Goal: Information Seeking & Learning: Compare options

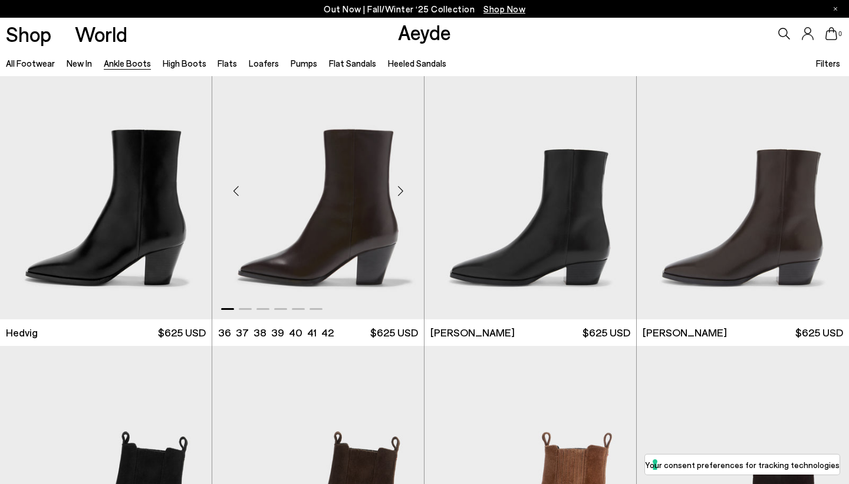
scroll to position [321, 0]
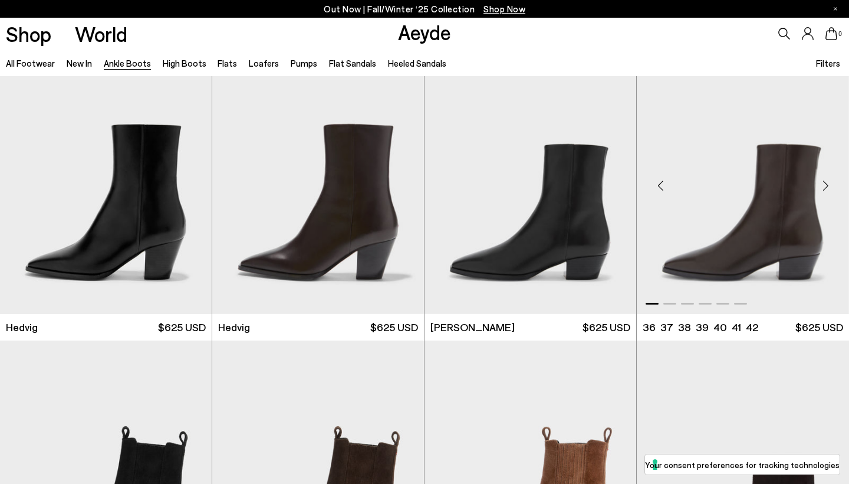
click at [823, 179] on div "Next slide" at bounding box center [825, 184] width 35 height 35
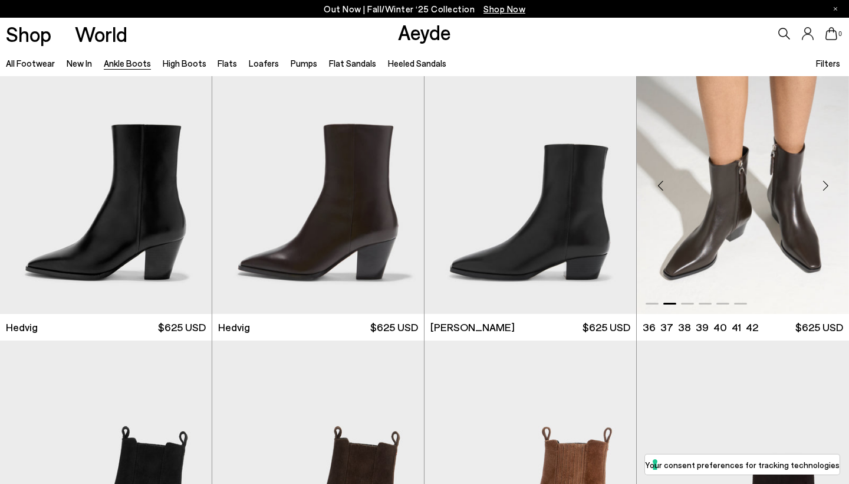
click at [823, 179] on div "Next slide" at bounding box center [825, 184] width 35 height 35
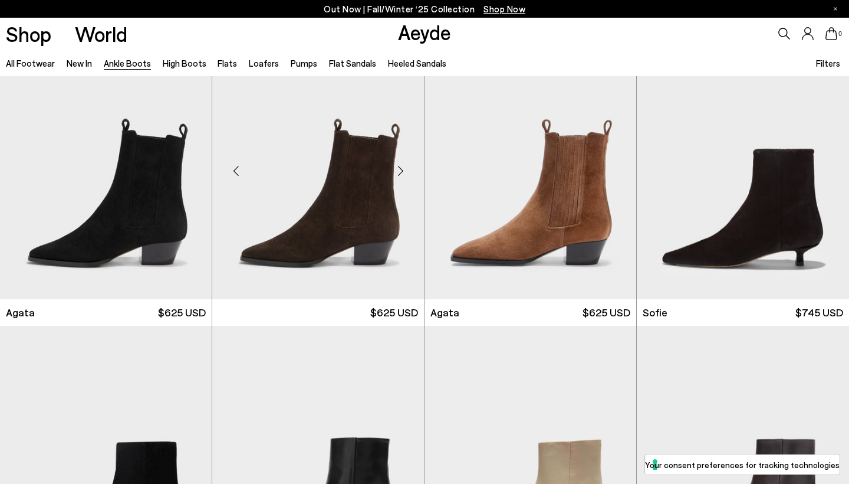
scroll to position [654, 0]
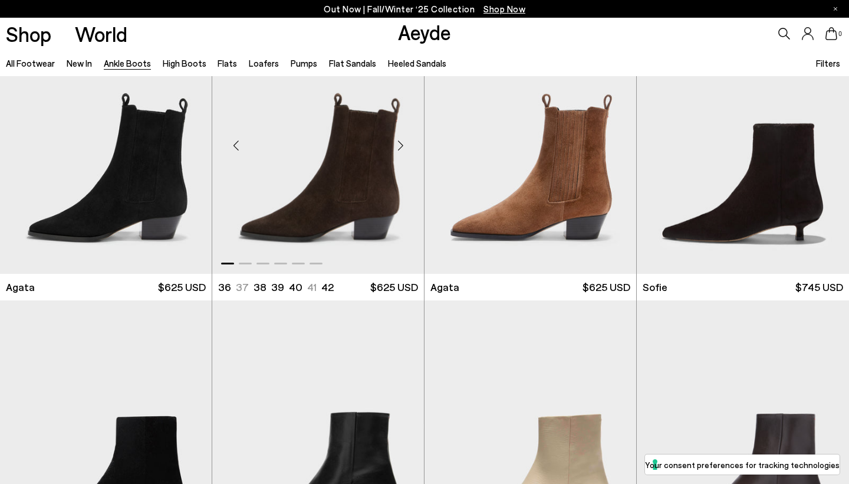
click at [399, 142] on div "Next slide" at bounding box center [400, 145] width 35 height 35
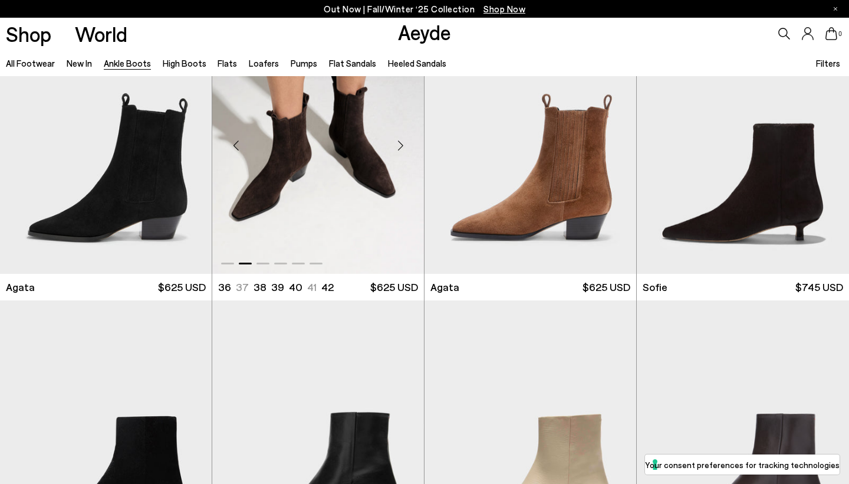
click at [399, 142] on div "Next slide" at bounding box center [400, 145] width 35 height 35
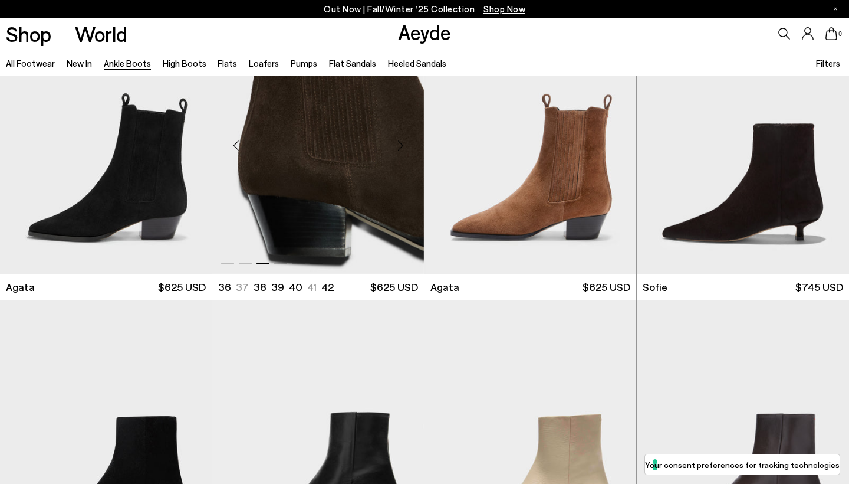
click at [399, 142] on div "Next slide" at bounding box center [400, 145] width 35 height 35
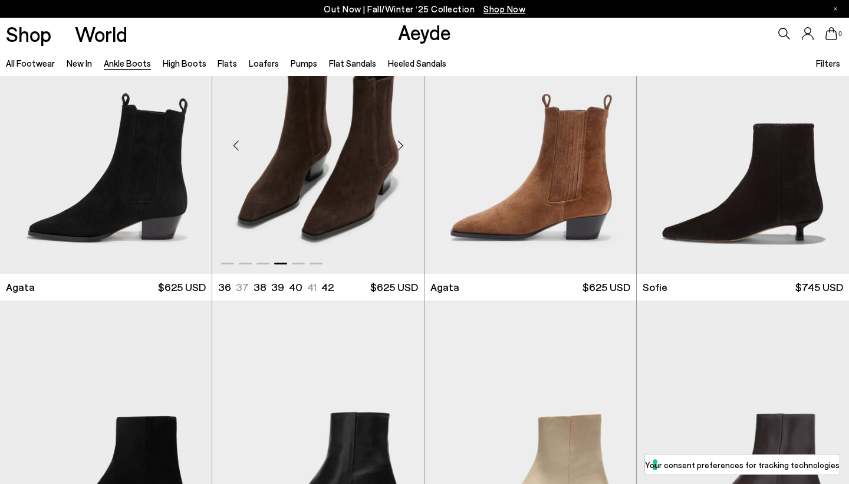
click at [399, 142] on div "Next slide" at bounding box center [400, 145] width 35 height 35
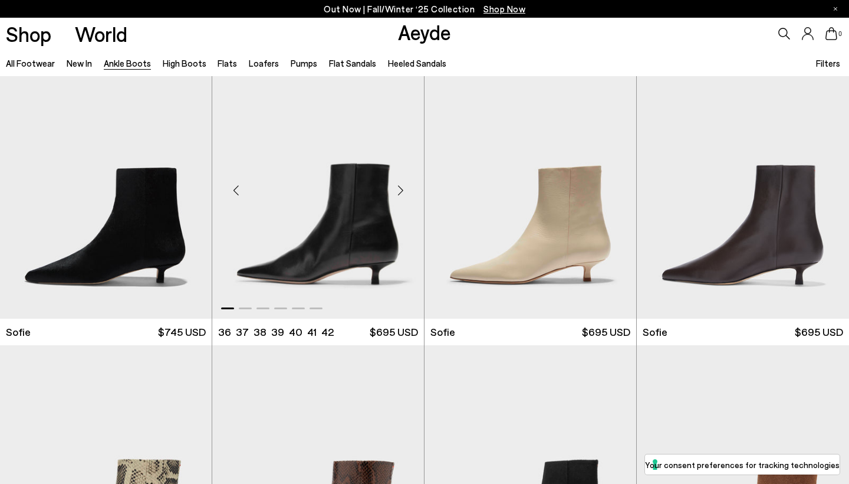
scroll to position [901, 0]
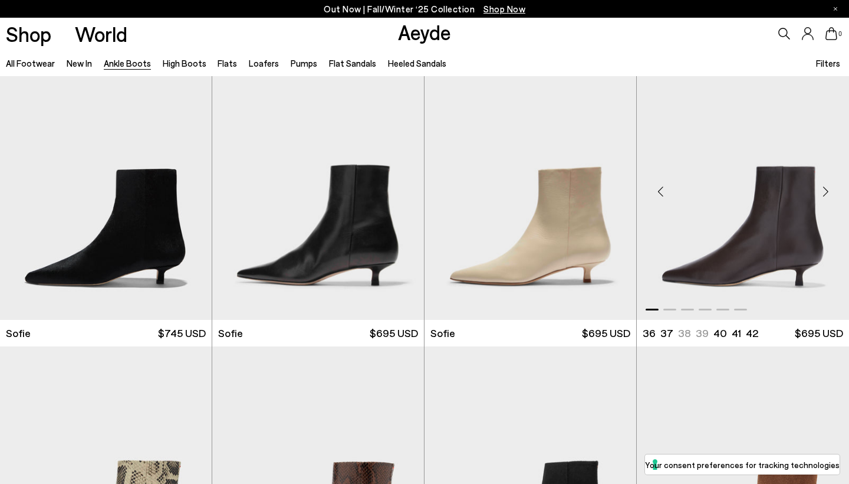
click at [822, 189] on div "Next slide" at bounding box center [825, 190] width 35 height 35
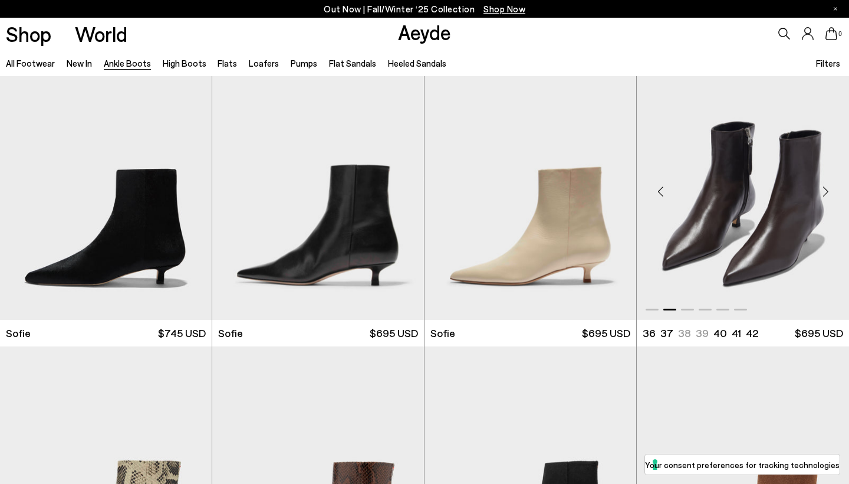
click at [822, 189] on div "Next slide" at bounding box center [825, 190] width 35 height 35
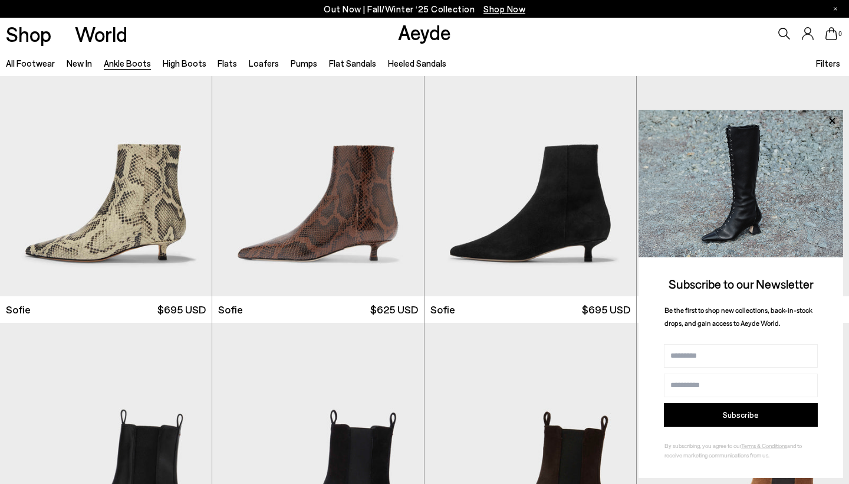
scroll to position [1219, 0]
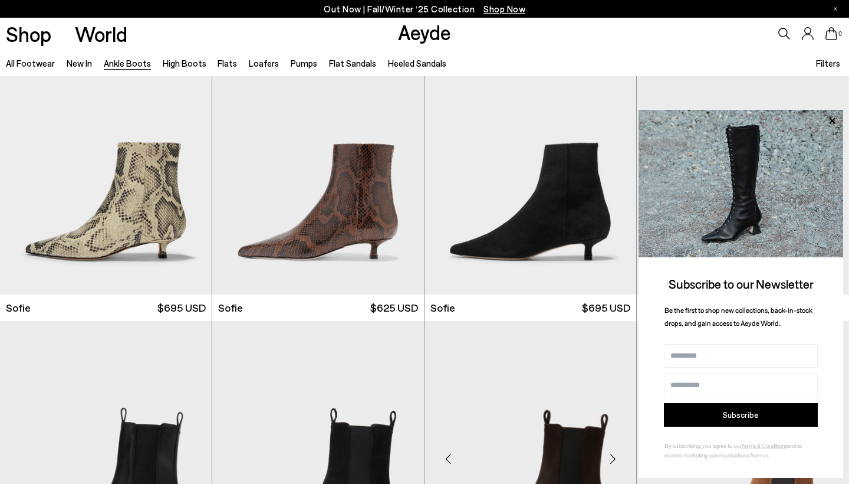
click at [474, 353] on img "1 / 6" at bounding box center [531, 454] width 212 height 266
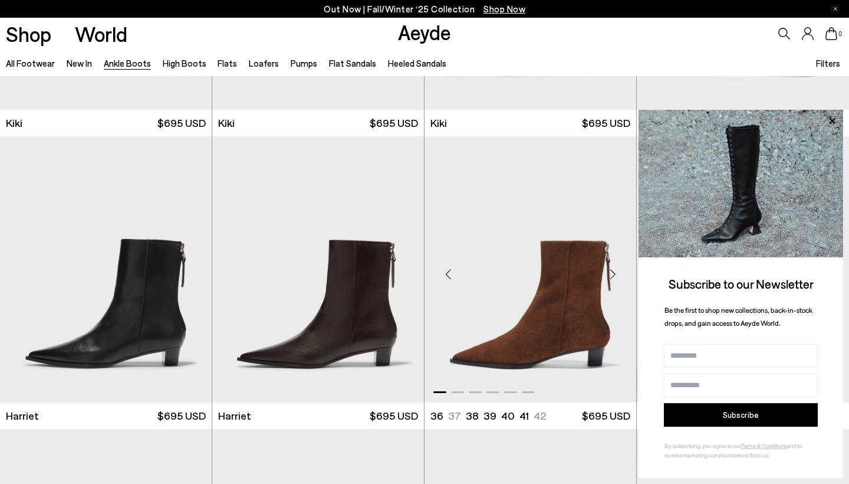
scroll to position [453, 0]
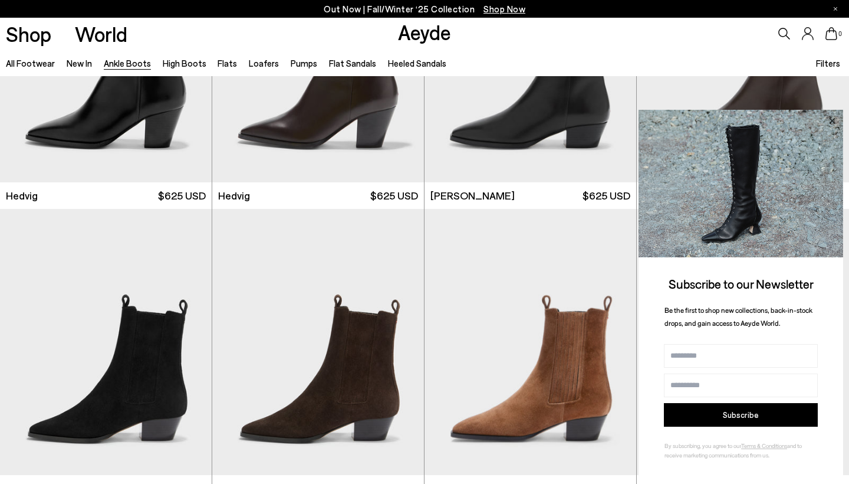
click at [830, 123] on icon at bounding box center [832, 120] width 6 height 6
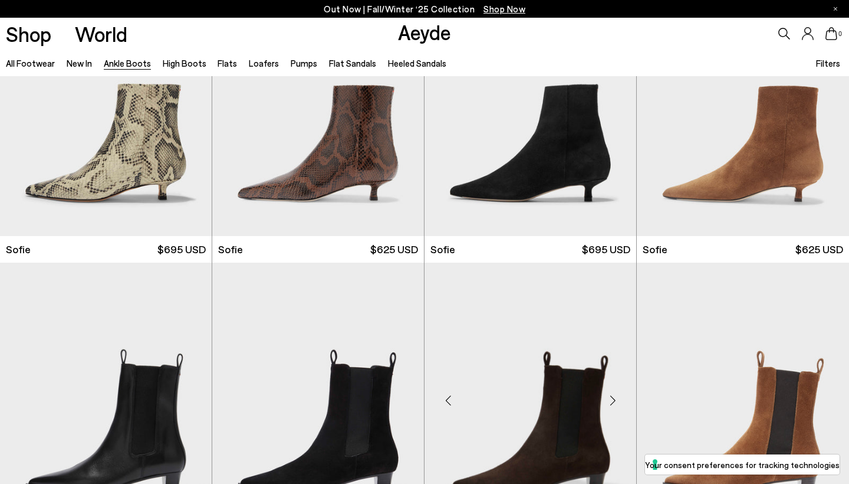
scroll to position [1277, 0]
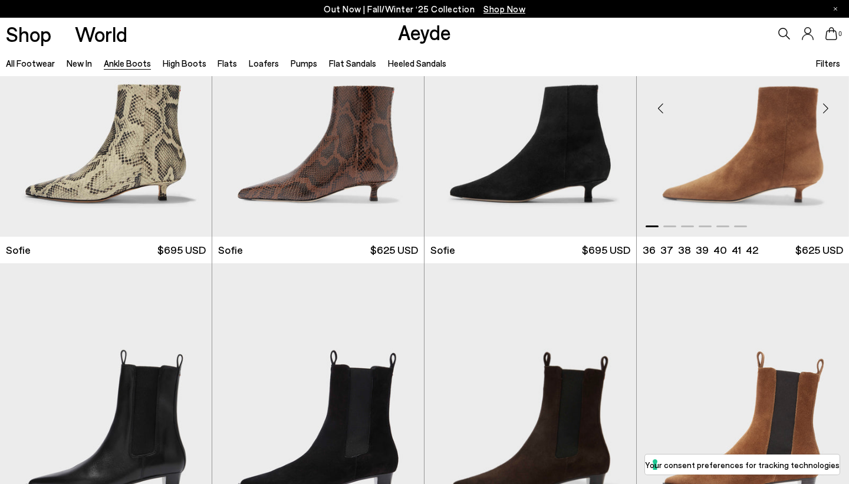
click at [826, 104] on div "Next slide" at bounding box center [825, 108] width 35 height 35
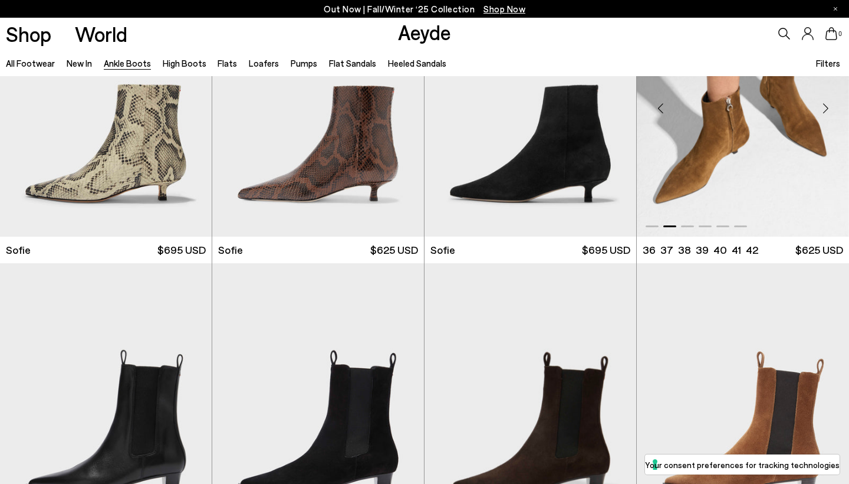
click at [826, 104] on div "Next slide" at bounding box center [825, 108] width 35 height 35
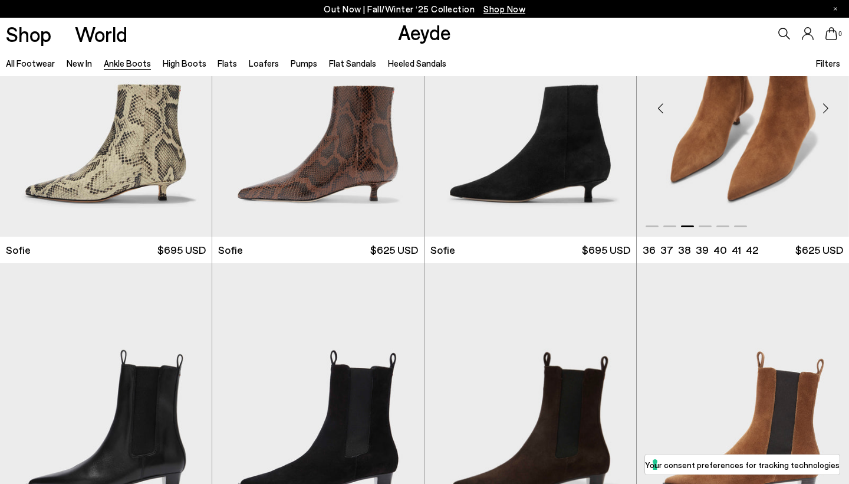
click at [826, 104] on div "Next slide" at bounding box center [825, 108] width 35 height 35
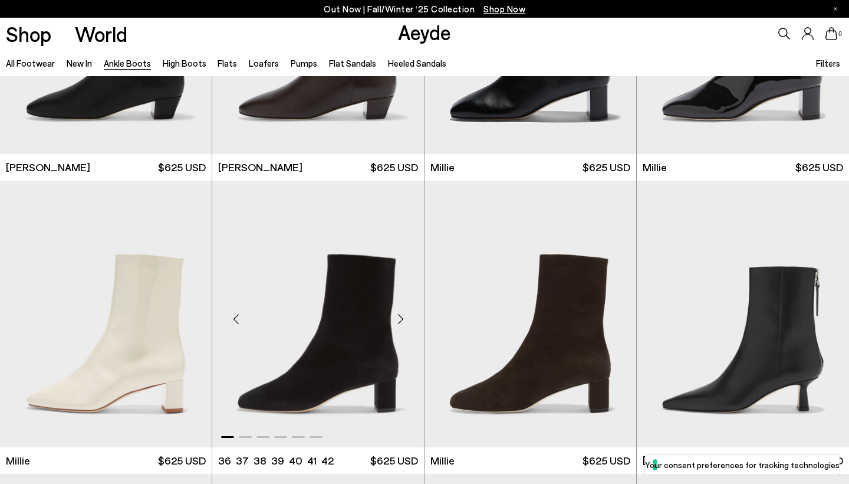
scroll to position [2252, 0]
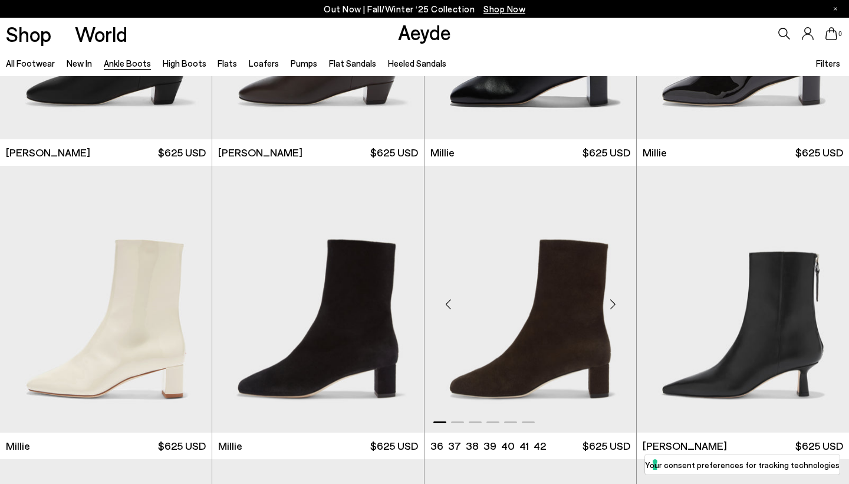
click at [612, 300] on div "Next slide" at bounding box center [612, 303] width 35 height 35
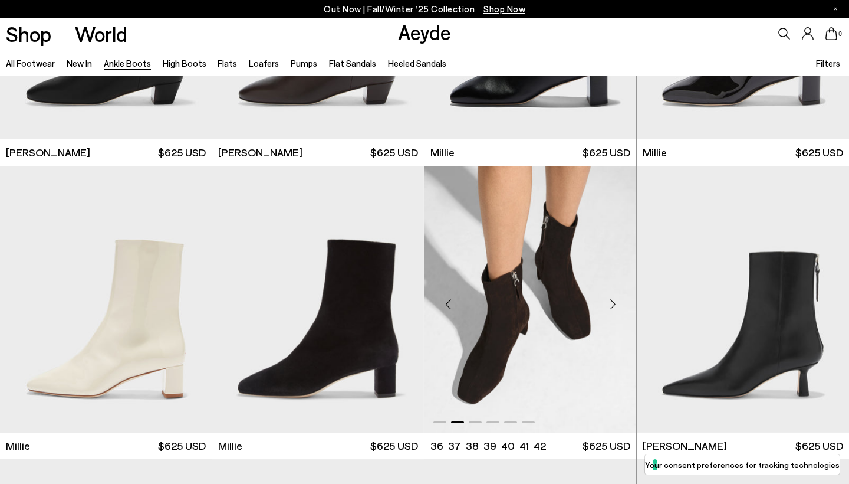
click at [612, 300] on div "Next slide" at bounding box center [612, 303] width 35 height 35
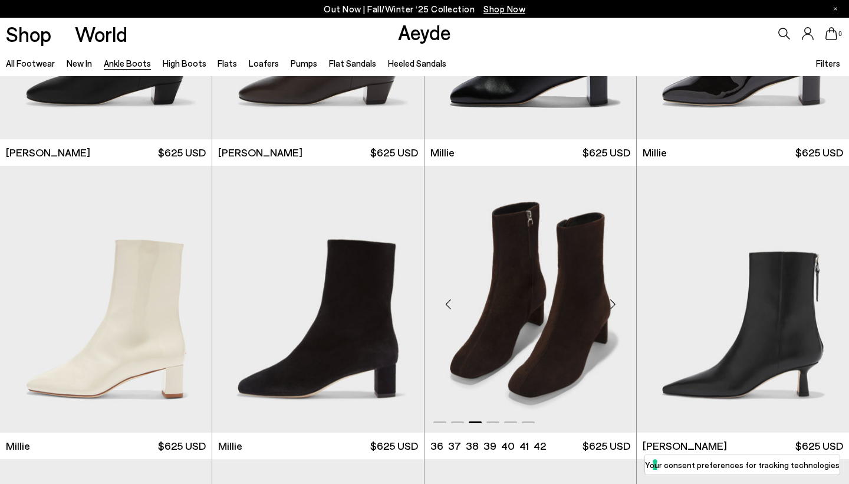
click at [612, 300] on div "Next slide" at bounding box center [612, 303] width 35 height 35
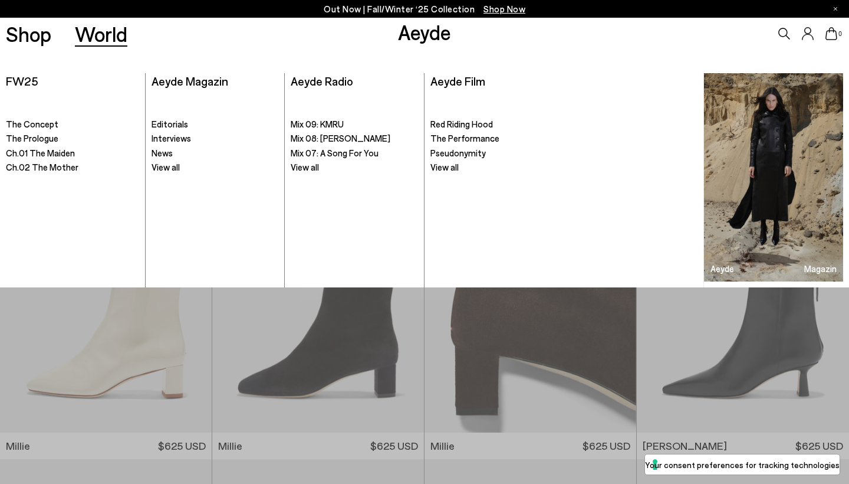
scroll to position [2206, 0]
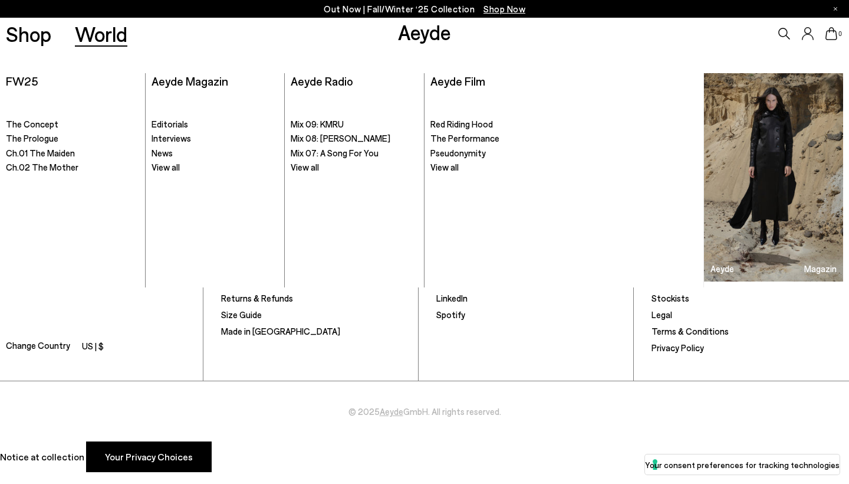
scroll to position [1770, 0]
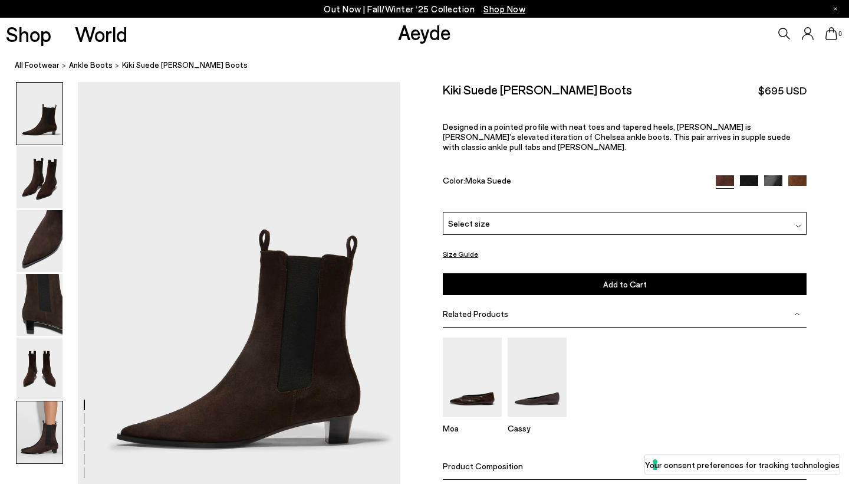
click at [45, 430] on img at bounding box center [40, 432] width 46 height 62
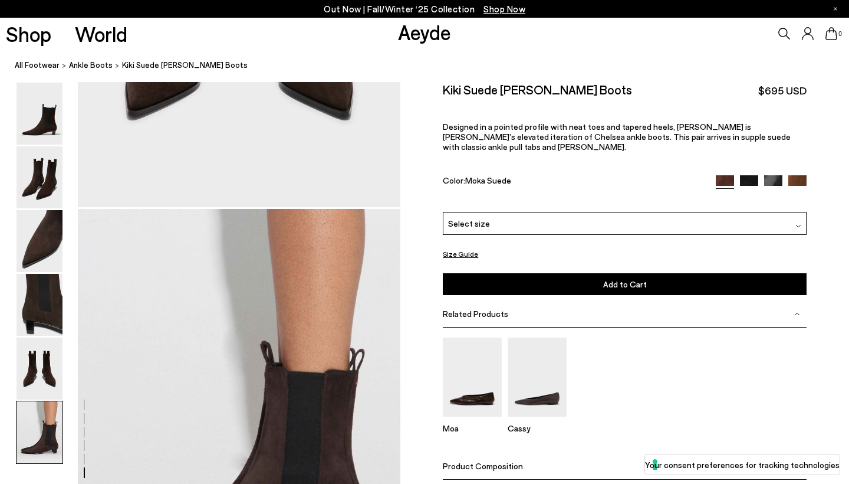
scroll to position [2242, 0]
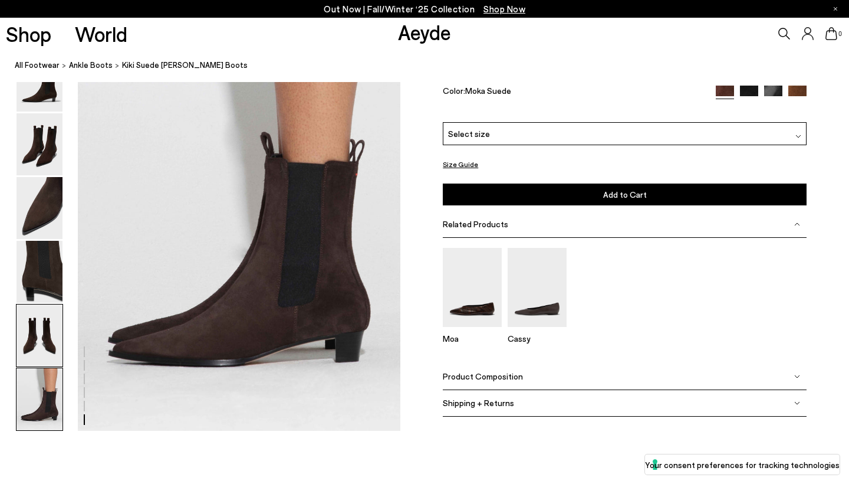
click at [45, 325] on img at bounding box center [40, 335] width 46 height 62
